Goal: Task Accomplishment & Management: Manage account settings

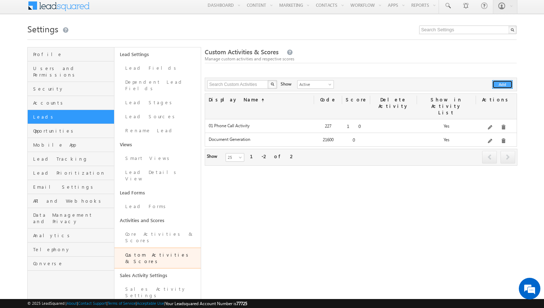
click at [499, 86] on button "Add" at bounding box center [502, 84] width 21 height 9
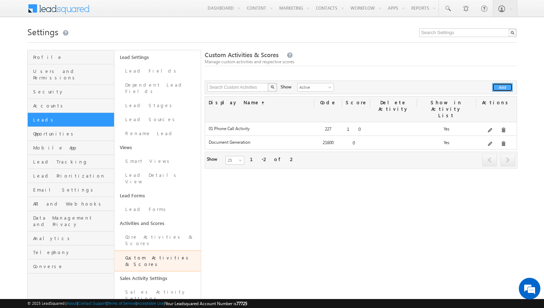
click at [499, 85] on button "Add" at bounding box center [502, 87] width 21 height 9
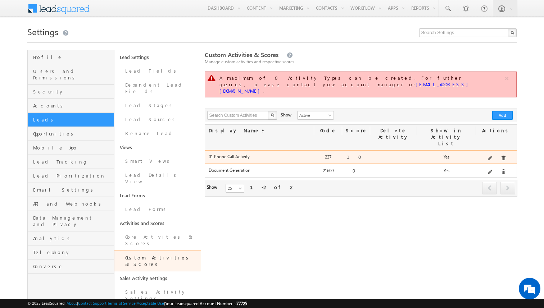
drag, startPoint x: 244, startPoint y: 137, endPoint x: 210, endPoint y: 139, distance: 33.8
click at [210, 154] on label "01 Phone Call Activity" at bounding box center [260, 156] width 102 height 5
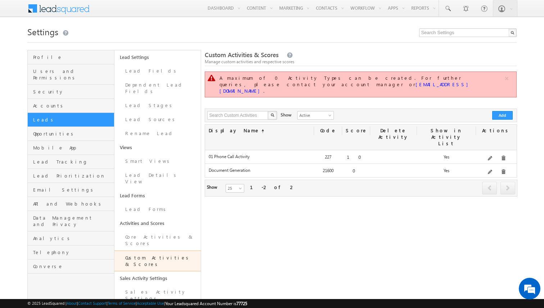
click at [491, 138] on div "Edit" at bounding box center [500, 133] width 29 height 12
click at [491, 156] on span at bounding box center [490, 158] width 5 height 5
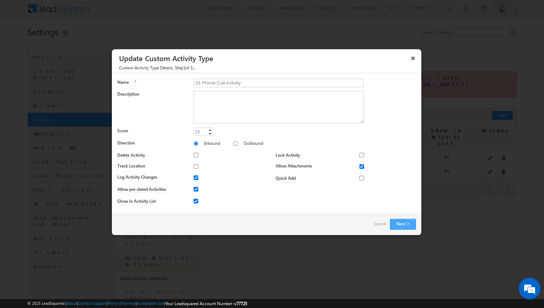
click at [395, 225] on button "Next" at bounding box center [403, 224] width 26 height 11
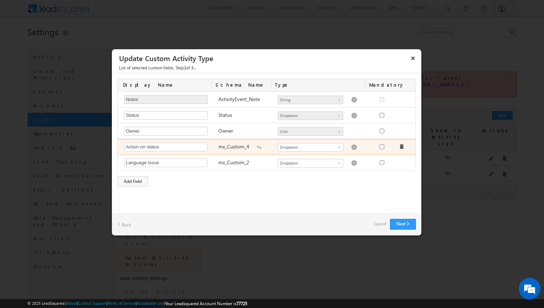
click at [352, 147] on img at bounding box center [354, 147] width 6 height 6
type textarea "Interested Not Interested Need info"
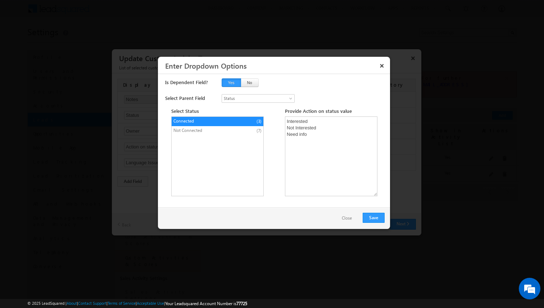
click at [208, 129] on span "Not Connected" at bounding box center [203, 130] width 60 height 6
type textarea "DNP1 DNP2 DNP3 DNP4 DNP5 NATC Picked but disconnected"
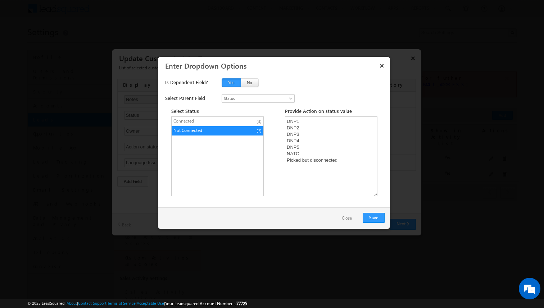
click at [349, 220] on button "Close" at bounding box center [347, 218] width 24 height 10
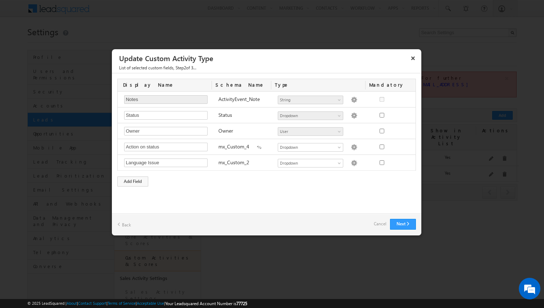
click at [382, 225] on link "Cancel" at bounding box center [380, 224] width 13 height 10
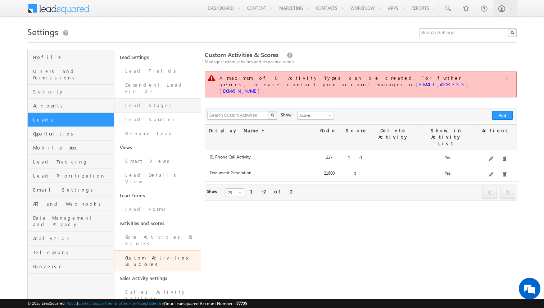
click at [137, 103] on link "Lead Stages" at bounding box center [157, 106] width 87 height 14
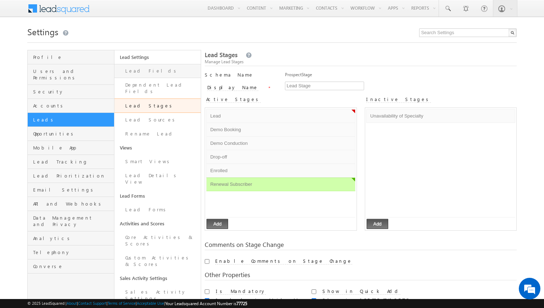
click at [143, 72] on link "Lead Fields" at bounding box center [157, 71] width 87 height 14
